Goal: Book appointment/travel/reservation

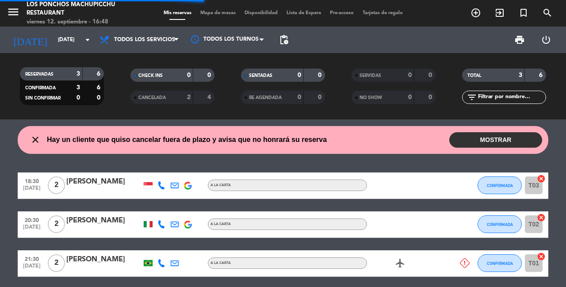
click at [83, 42] on icon "arrow_drop_down" at bounding box center [87, 39] width 11 height 11
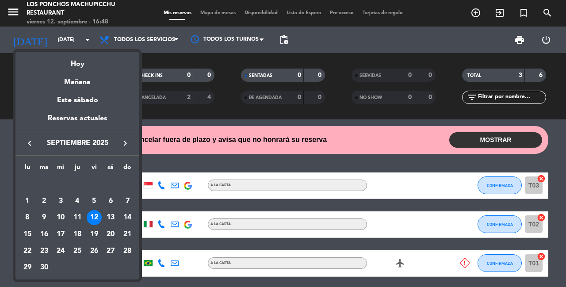
click at [106, 216] on div "13" at bounding box center [110, 217] width 15 height 15
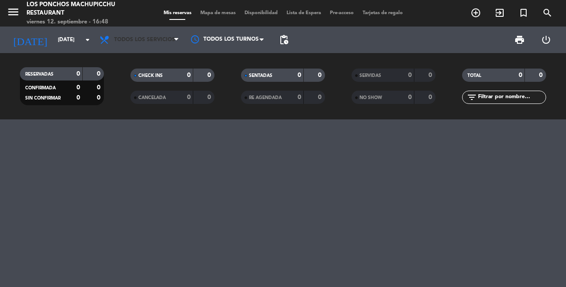
click at [179, 43] on span at bounding box center [178, 40] width 9 height 8
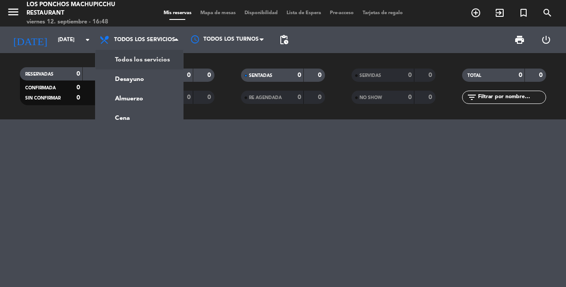
click at [120, 63] on div "menu Los Ponchos Machupicchu Restaurant [DATE] 12. septiembre - 16:48 Mis reser…" at bounding box center [283, 59] width 566 height 119
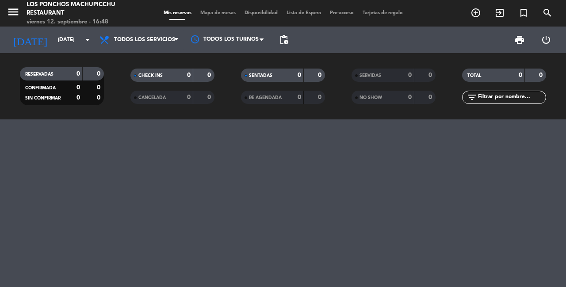
click at [175, 44] on span at bounding box center [178, 40] width 9 height 8
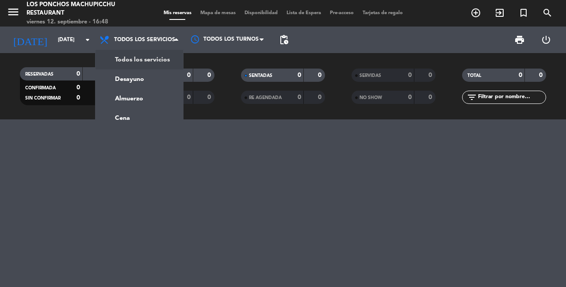
click at [117, 62] on div "menu Los Ponchos Machupicchu Restaurant [DATE] 12. septiembre - 16:48 Mis reser…" at bounding box center [283, 59] width 566 height 119
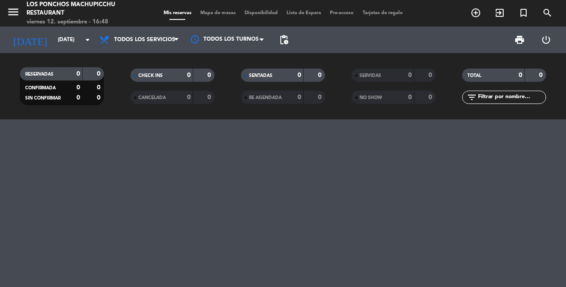
click at [176, 41] on icon at bounding box center [176, 39] width 4 height 7
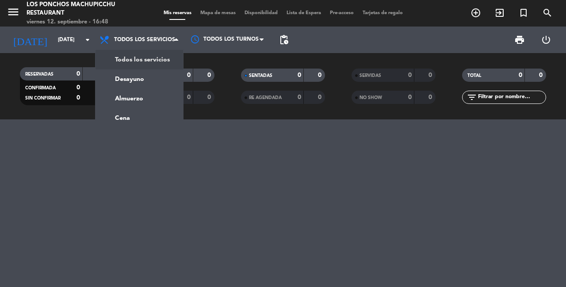
click at [127, 125] on ng-component "menu Los Ponchos Machupicchu Restaurant [DATE] 12. septiembre - 16:48 Mis reser…" at bounding box center [283, 143] width 566 height 287
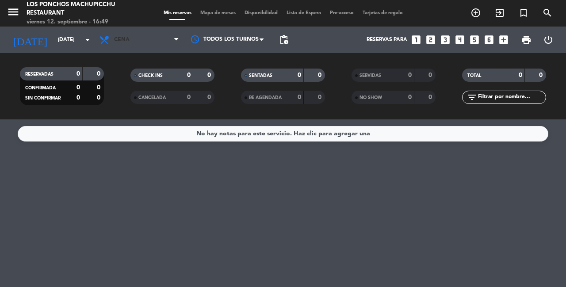
click at [171, 34] on span "Cena" at bounding box center [139, 39] width 88 height 19
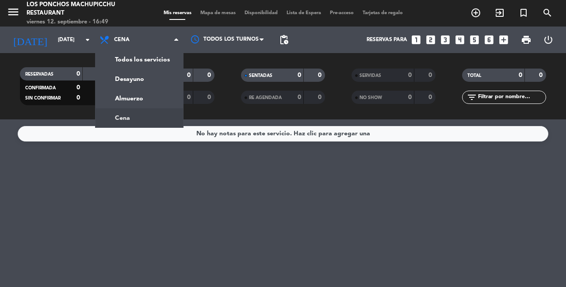
click at [174, 44] on span "Cena" at bounding box center [139, 39] width 88 height 19
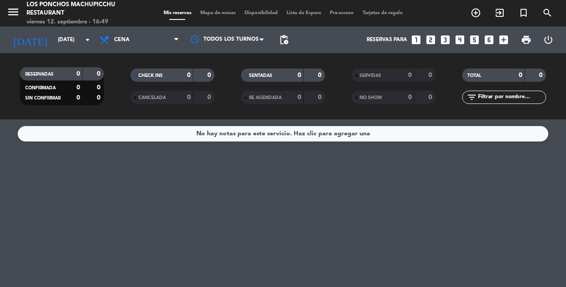
click at [171, 42] on span "Cena" at bounding box center [139, 39] width 88 height 19
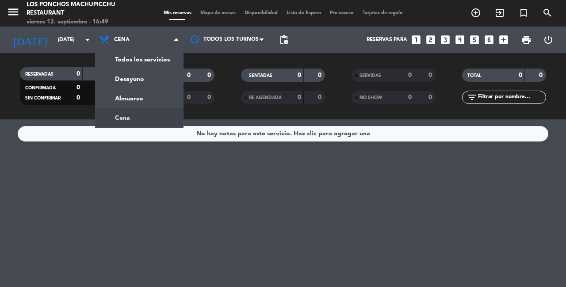
click at [168, 34] on span "Cena" at bounding box center [139, 39] width 88 height 19
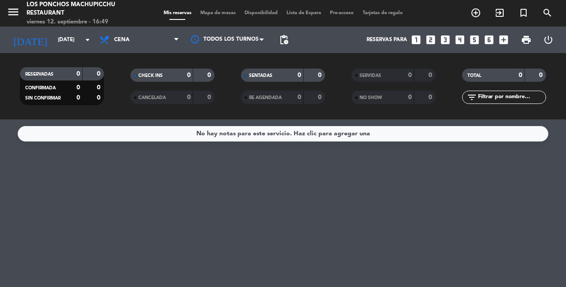
click at [176, 48] on span "Cena" at bounding box center [139, 39] width 88 height 19
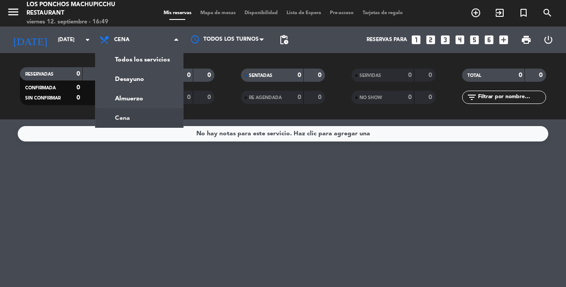
click at [53, 40] on input "[DATE]" at bounding box center [88, 39] width 70 height 15
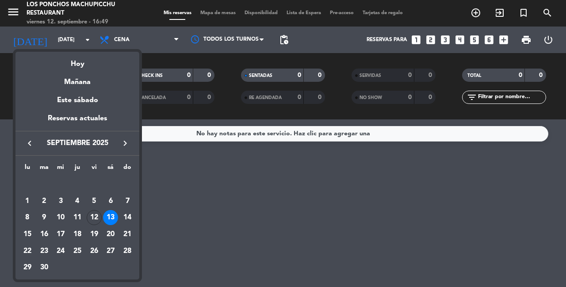
click at [115, 221] on div "13" at bounding box center [110, 217] width 15 height 15
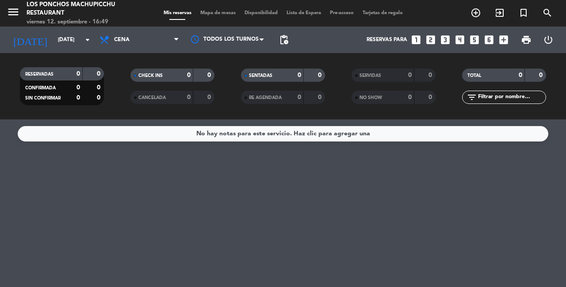
click at [90, 43] on icon "arrow_drop_down" at bounding box center [87, 39] width 11 height 11
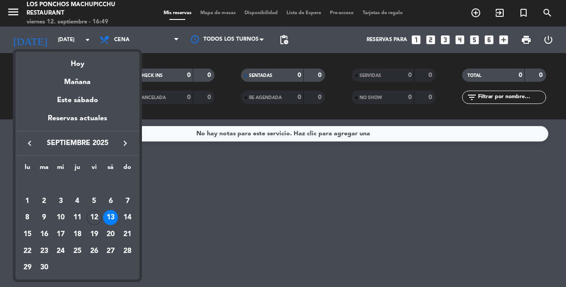
click at [105, 219] on div "13" at bounding box center [110, 217] width 15 height 15
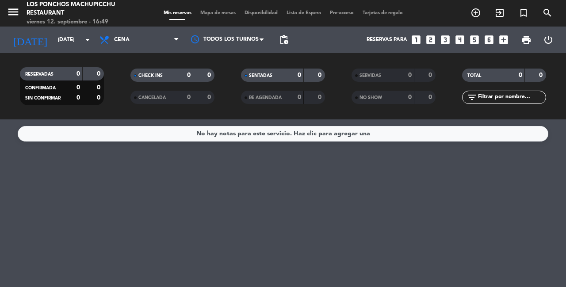
click at [91, 45] on icon "arrow_drop_down" at bounding box center [87, 39] width 11 height 11
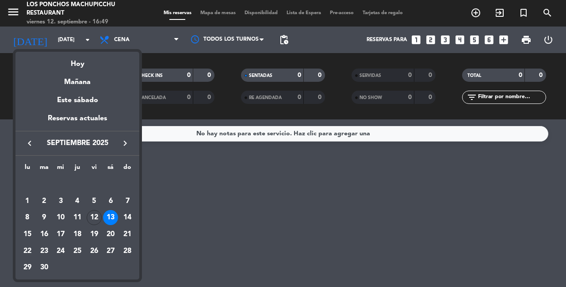
click at [106, 216] on div "13" at bounding box center [110, 217] width 15 height 15
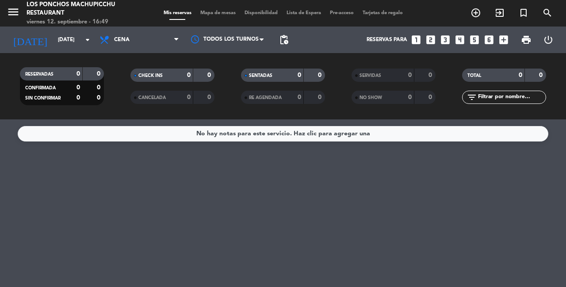
click at [88, 45] on input "[DATE]" at bounding box center [88, 39] width 70 height 15
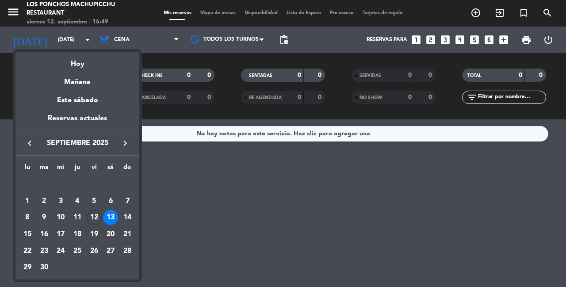
click at [110, 218] on div "13" at bounding box center [110, 217] width 15 height 15
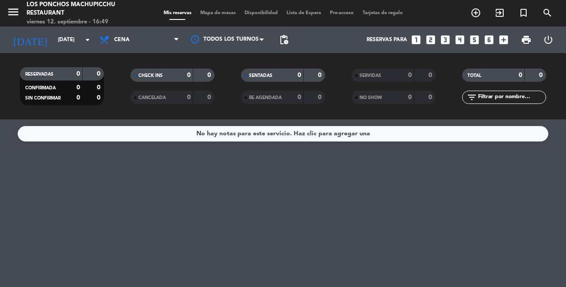
click at [88, 44] on icon "arrow_drop_down" at bounding box center [87, 39] width 11 height 11
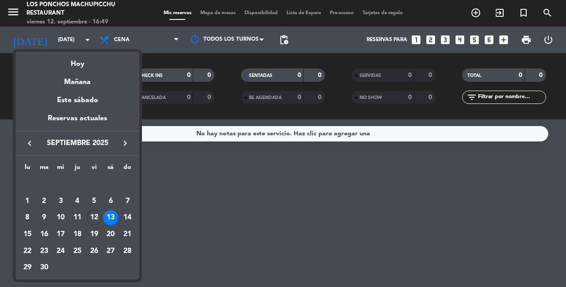
click at [106, 217] on div "13" at bounding box center [110, 217] width 15 height 15
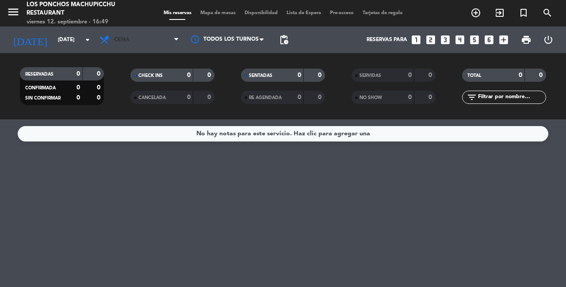
click at [98, 47] on span "Cena" at bounding box center [139, 39] width 88 height 19
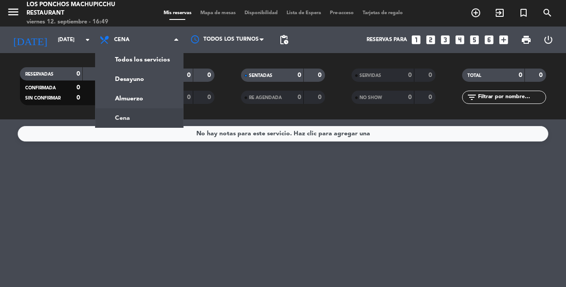
click at [79, 197] on div "No hay notas para este servicio. Haz clic para agregar una" at bounding box center [283, 203] width 566 height 168
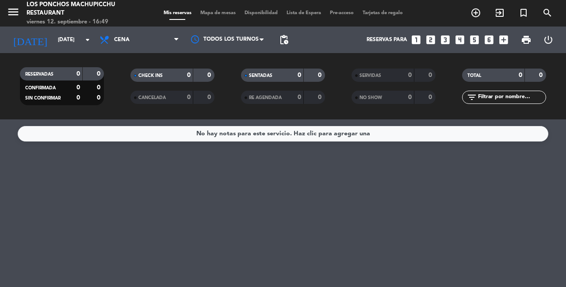
click at [89, 46] on input "[DATE]" at bounding box center [88, 39] width 70 height 15
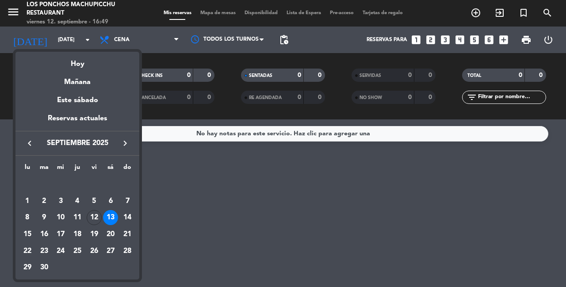
click at [88, 45] on div at bounding box center [283, 143] width 566 height 287
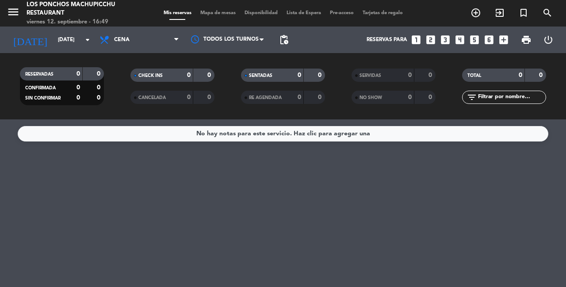
click at [112, 207] on div "No hay notas para este servicio. Haz clic para agregar una" at bounding box center [283, 203] width 566 height 168
click at [88, 44] on icon "arrow_drop_down" at bounding box center [87, 39] width 11 height 11
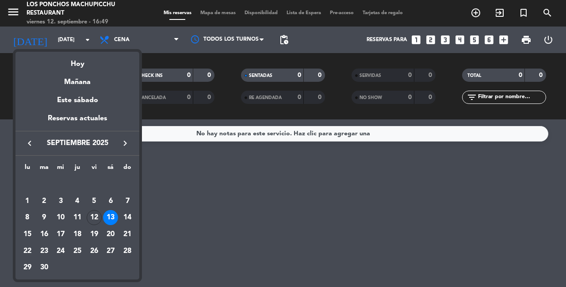
click at [95, 214] on div "12" at bounding box center [94, 217] width 15 height 15
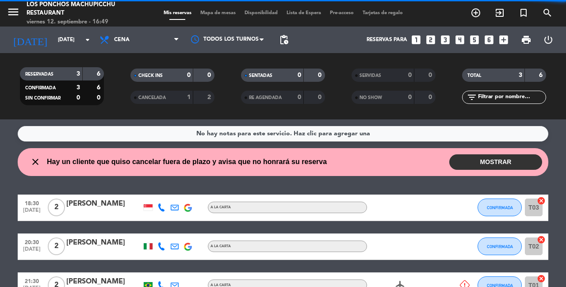
click at [80, 47] on input "[DATE]" at bounding box center [88, 39] width 70 height 15
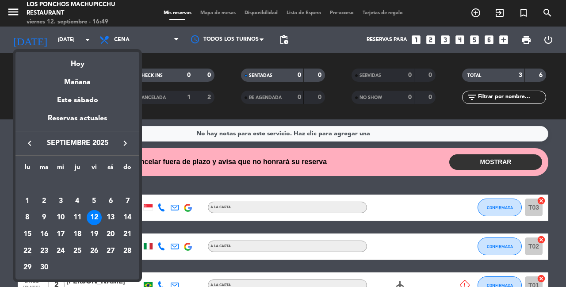
click at [106, 218] on div "13" at bounding box center [110, 217] width 15 height 15
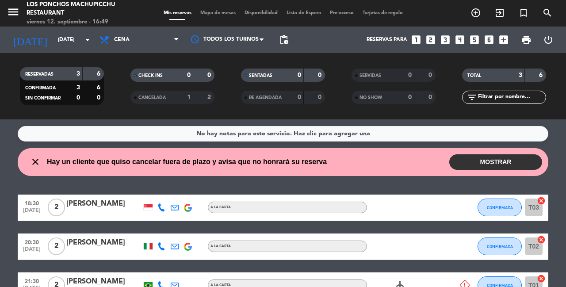
type input "[DATE]"
